Goal: Transaction & Acquisition: Download file/media

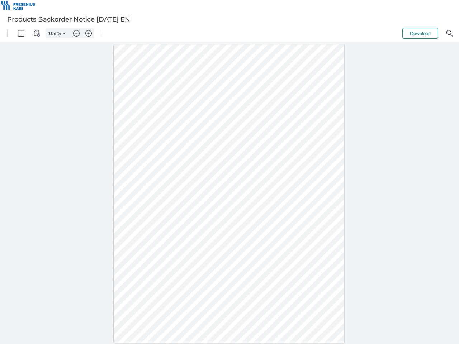
click at [21, 33] on img "Panel" at bounding box center [21, 33] width 6 height 6
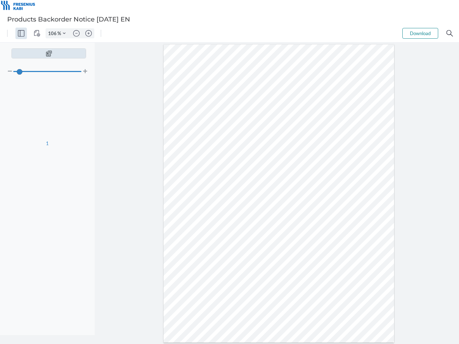
click at [37, 33] on img "View Controls" at bounding box center [37, 33] width 6 height 6
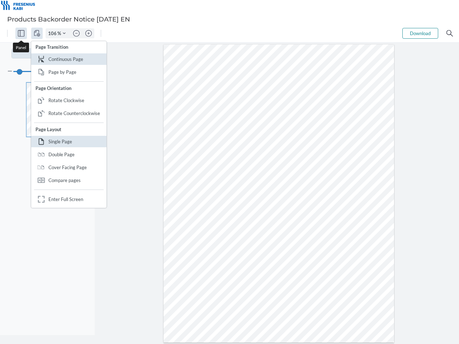
click at [53, 33] on input "106" at bounding box center [51, 33] width 11 height 6
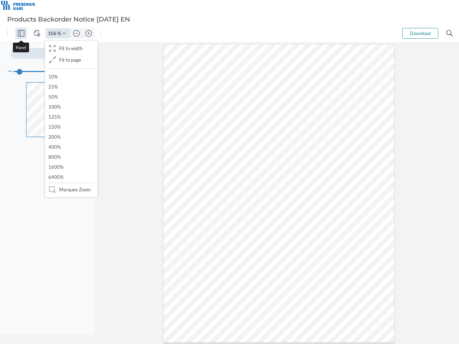
click at [64, 33] on img "Zoom Controls" at bounding box center [64, 33] width 3 height 3
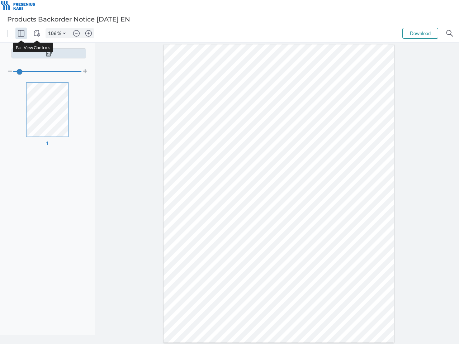
click at [76, 33] on img "Zoom out" at bounding box center [76, 33] width 6 height 6
click at [89, 33] on img "Zoom in" at bounding box center [88, 33] width 6 height 6
type input "106"
click at [420, 33] on button "Download" at bounding box center [420, 33] width 36 height 11
click at [450, 33] on img "Search" at bounding box center [449, 33] width 6 height 6
